Goal: Transaction & Acquisition: Subscribe to service/newsletter

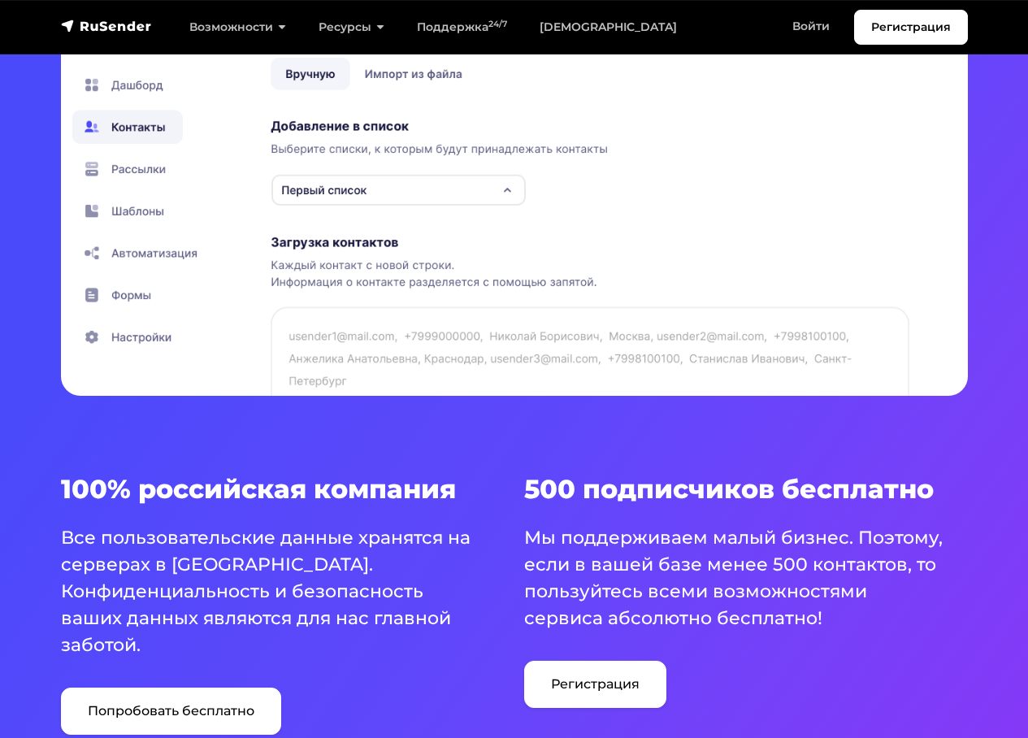
scroll to position [650, 0]
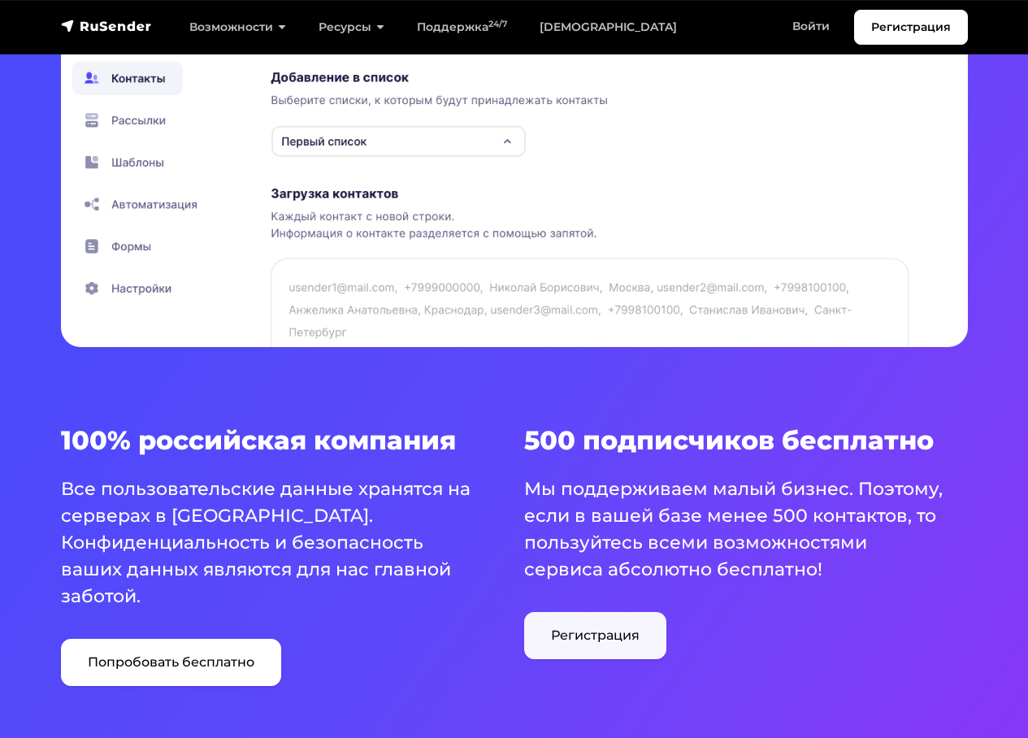
click at [594, 629] on link "Регистрация" at bounding box center [595, 635] width 142 height 47
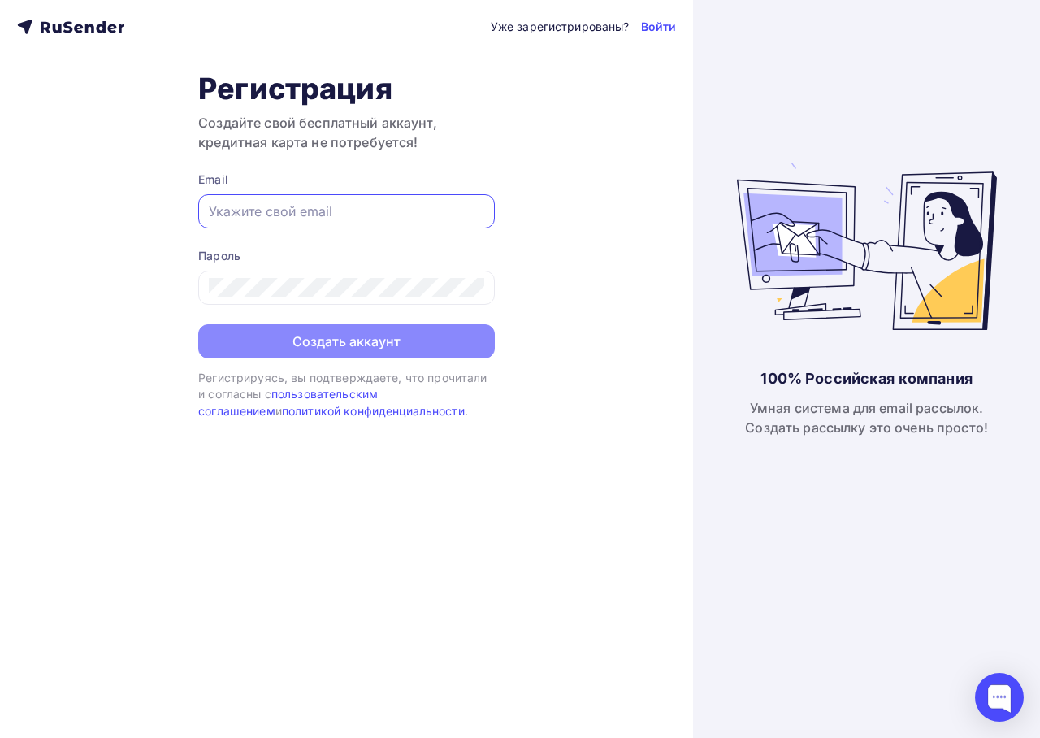
click at [323, 210] on input "text" at bounding box center [346, 212] width 275 height 20
type input "[EMAIL_ADDRESS][DOMAIN_NAME]"
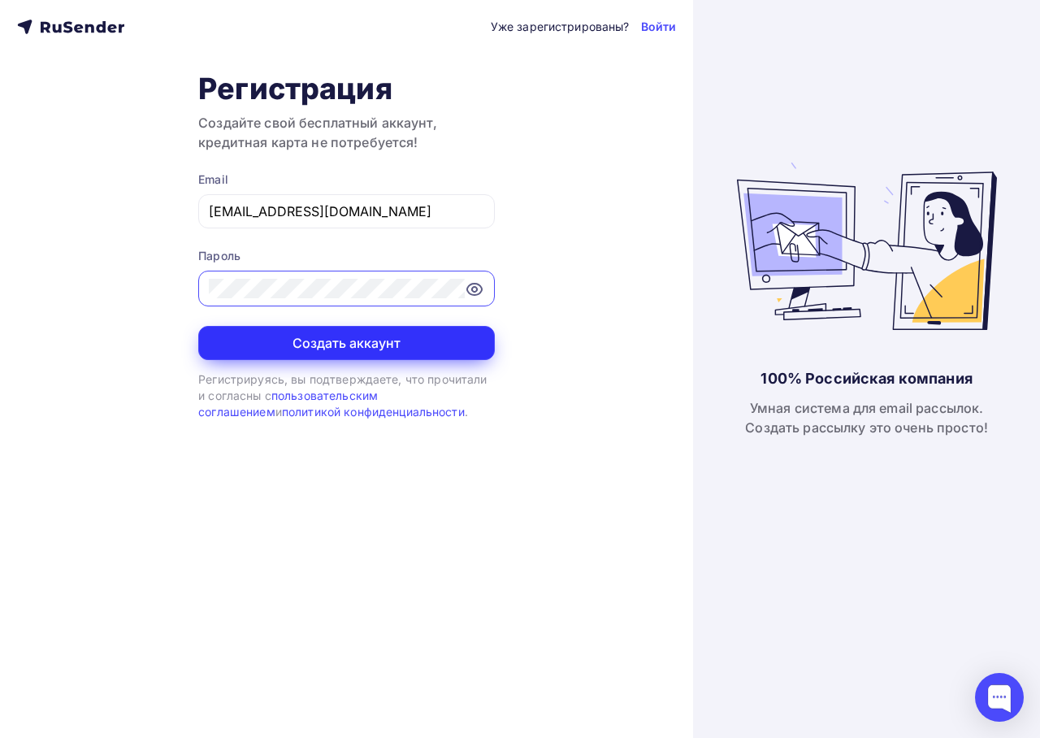
click at [425, 339] on button "Создать аккаунт" at bounding box center [346, 343] width 297 height 34
